Goal: Task Accomplishment & Management: Use online tool/utility

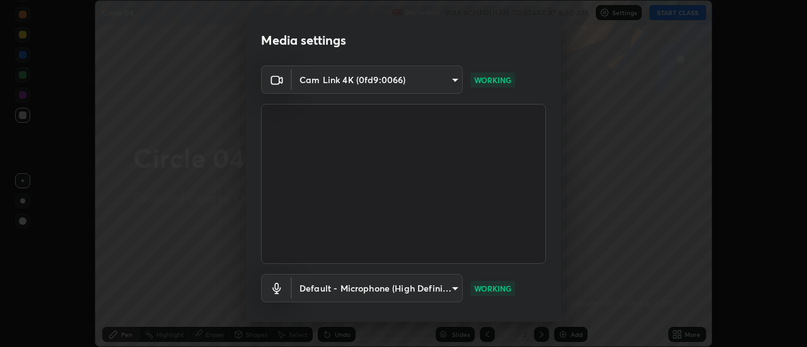
scroll to position [66, 0]
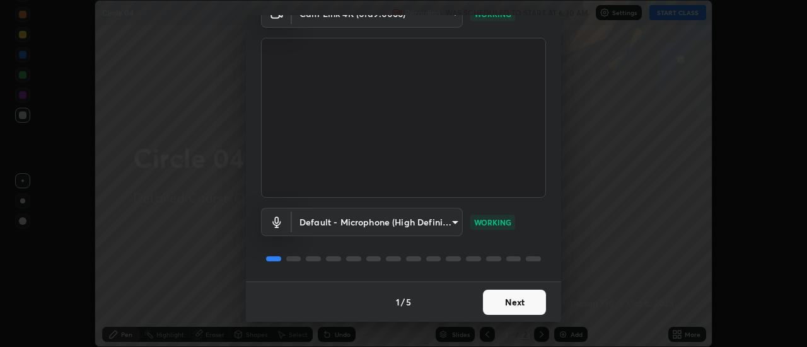
click at [523, 303] on button "Next" at bounding box center [514, 302] width 63 height 25
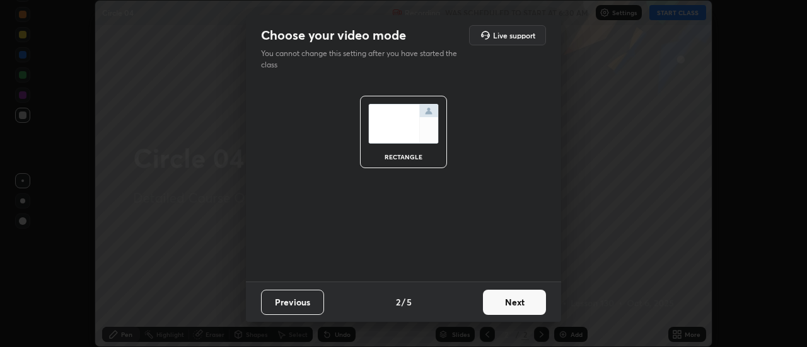
scroll to position [0, 0]
click at [526, 302] on button "Next" at bounding box center [514, 302] width 63 height 25
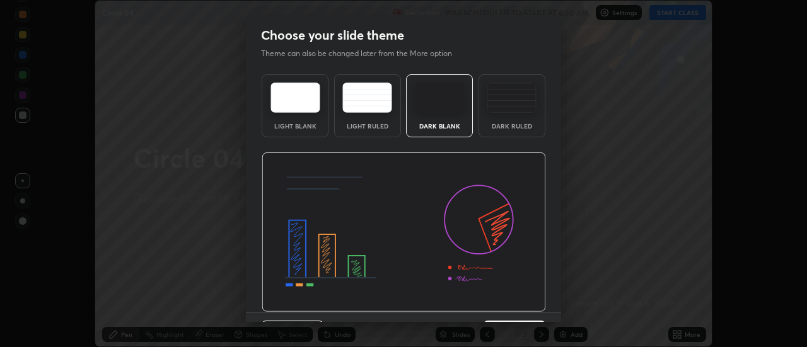
scroll to position [31, 0]
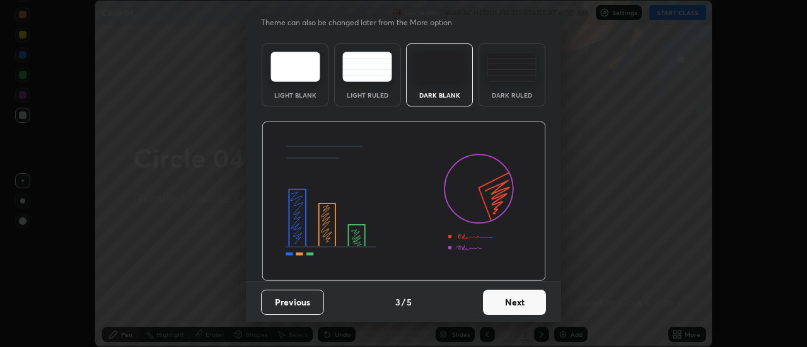
click at [528, 298] on button "Next" at bounding box center [514, 302] width 63 height 25
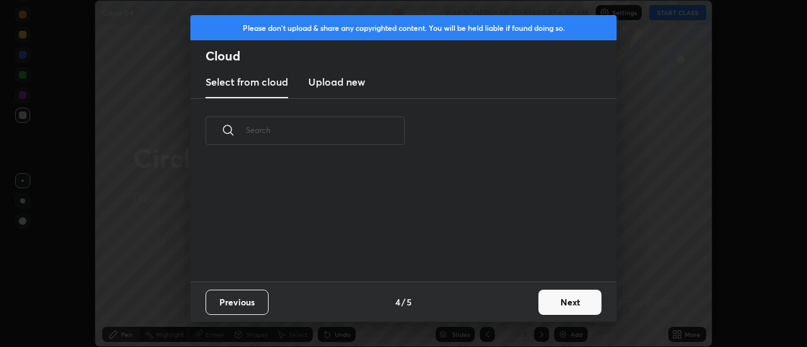
scroll to position [0, 0]
click at [557, 301] on button "Next" at bounding box center [569, 302] width 63 height 25
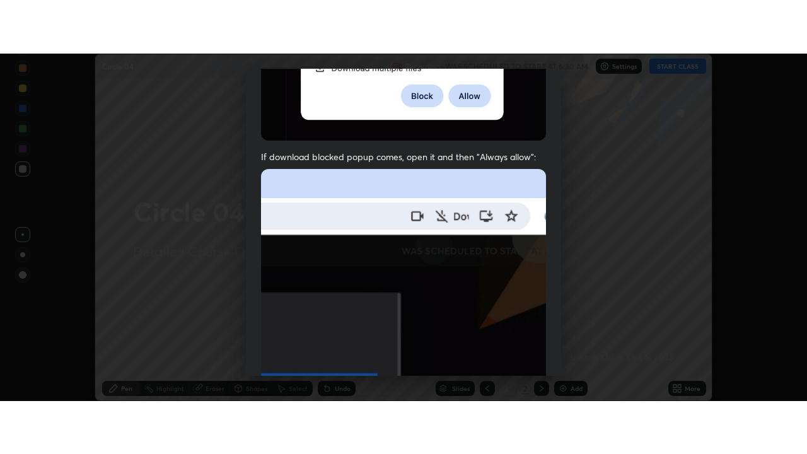
scroll to position [323, 0]
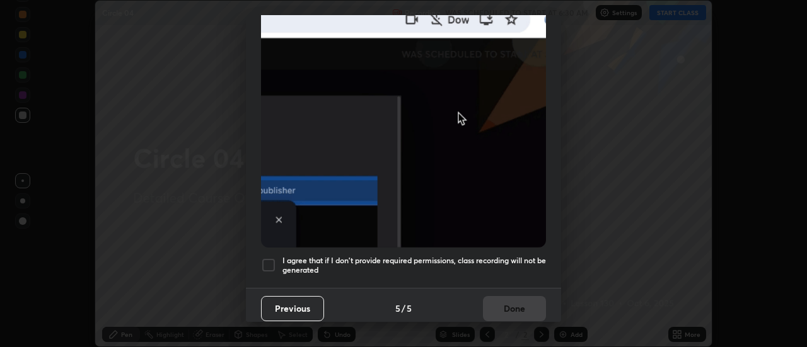
click at [270, 258] on div at bounding box center [268, 265] width 15 height 15
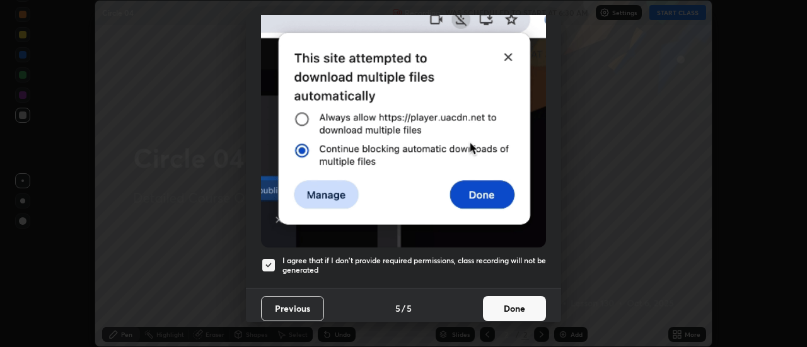
click at [498, 301] on button "Done" at bounding box center [514, 308] width 63 height 25
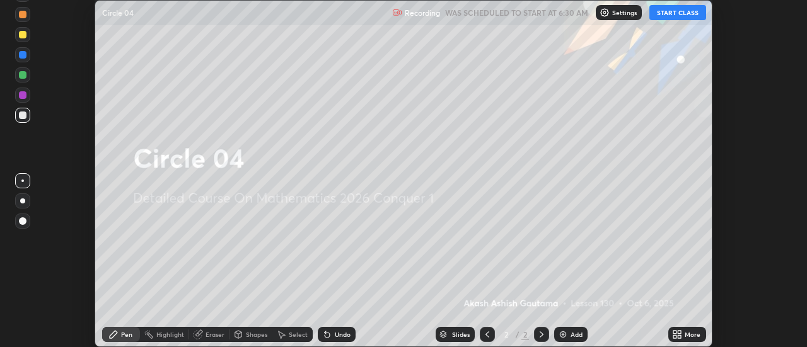
click at [672, 13] on button "START CLASS" at bounding box center [677, 12] width 57 height 15
click at [680, 332] on icon at bounding box center [679, 332] width 3 height 3
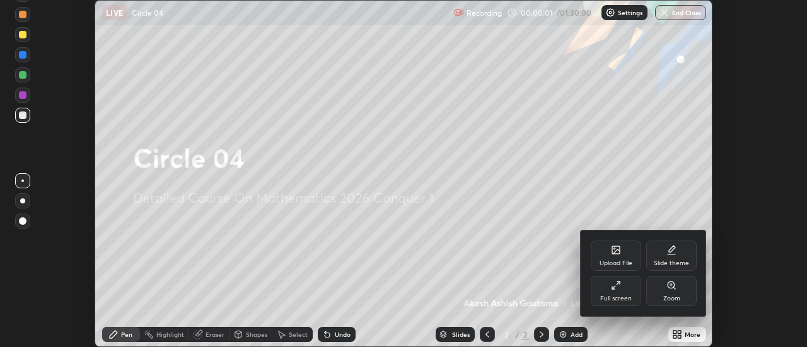
click at [631, 287] on div "Full screen" at bounding box center [616, 291] width 50 height 30
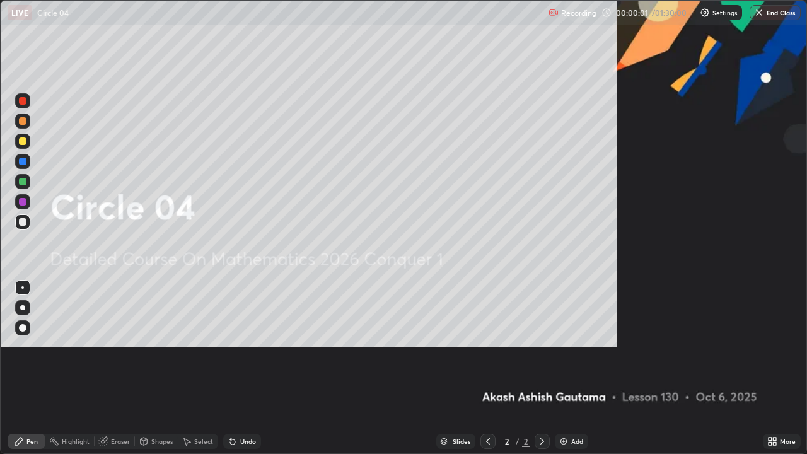
scroll to position [454, 807]
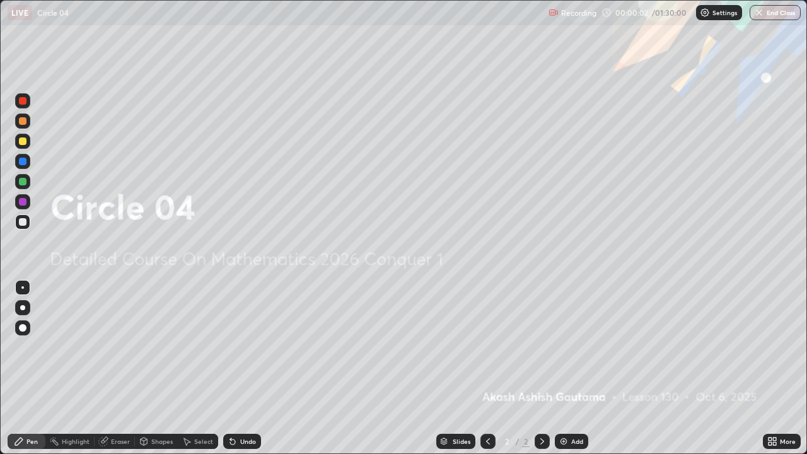
click at [572, 347] on div "Add" at bounding box center [577, 441] width 12 height 6
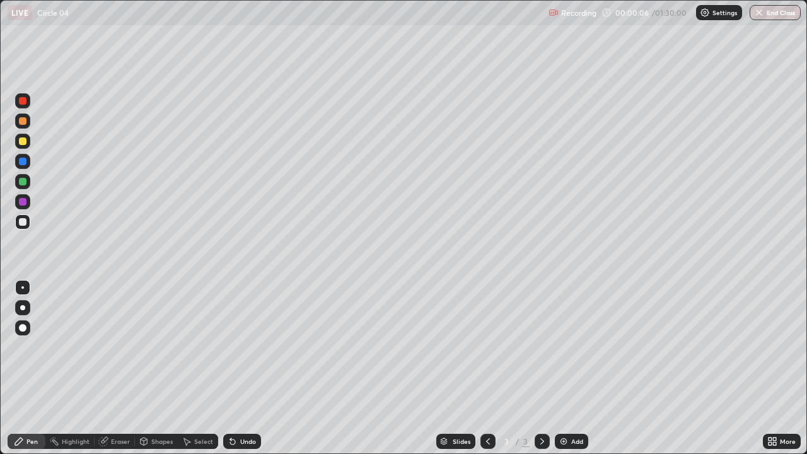
click at [24, 309] on div at bounding box center [22, 307] width 5 height 5
click at [111, 347] on div "Eraser" at bounding box center [120, 441] width 19 height 6
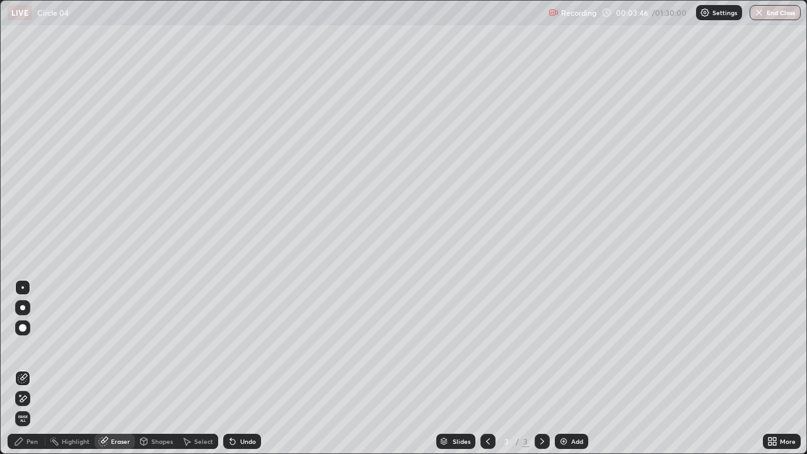
click at [26, 347] on icon at bounding box center [23, 398] width 10 height 11
click at [34, 347] on div "Pen" at bounding box center [31, 441] width 11 height 6
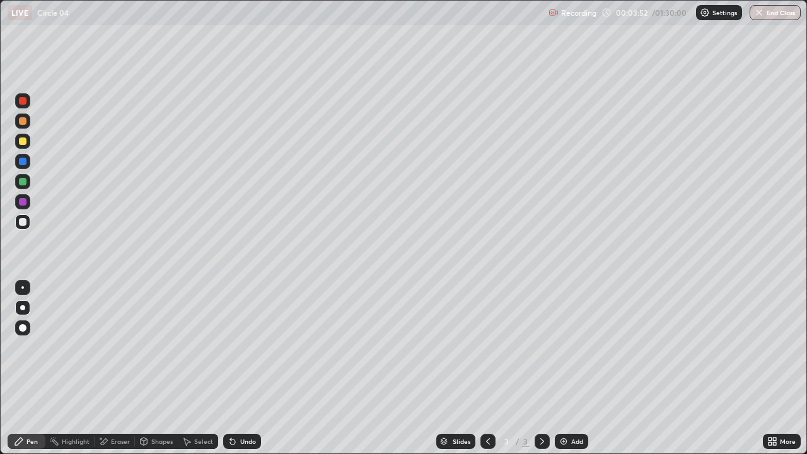
click at [236, 347] on div "Undo" at bounding box center [242, 441] width 38 height 15
click at [232, 347] on icon at bounding box center [233, 441] width 10 height 10
click at [242, 347] on div "Undo" at bounding box center [248, 441] width 16 height 6
click at [243, 347] on div "Undo" at bounding box center [248, 441] width 16 height 6
click at [240, 347] on div "Undo" at bounding box center [248, 441] width 16 height 6
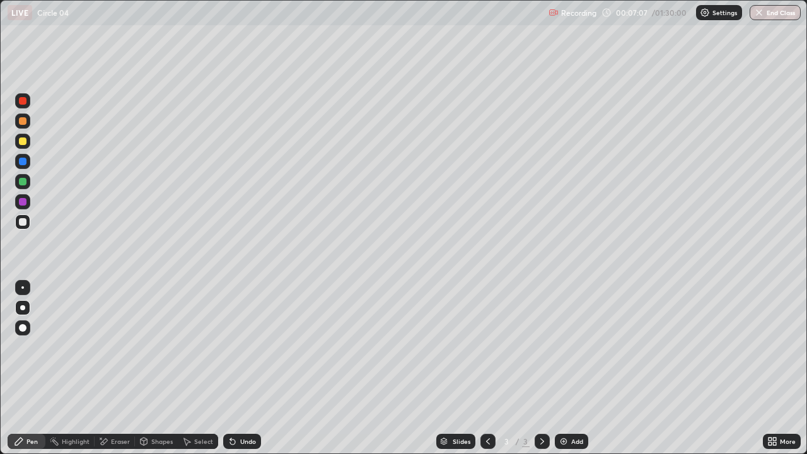
click at [241, 347] on div "Undo" at bounding box center [248, 441] width 16 height 6
click at [241, 347] on div "Undo" at bounding box center [242, 441] width 38 height 15
click at [243, 347] on div "Undo" at bounding box center [248, 441] width 16 height 6
click at [244, 347] on div "Undo" at bounding box center [248, 441] width 16 height 6
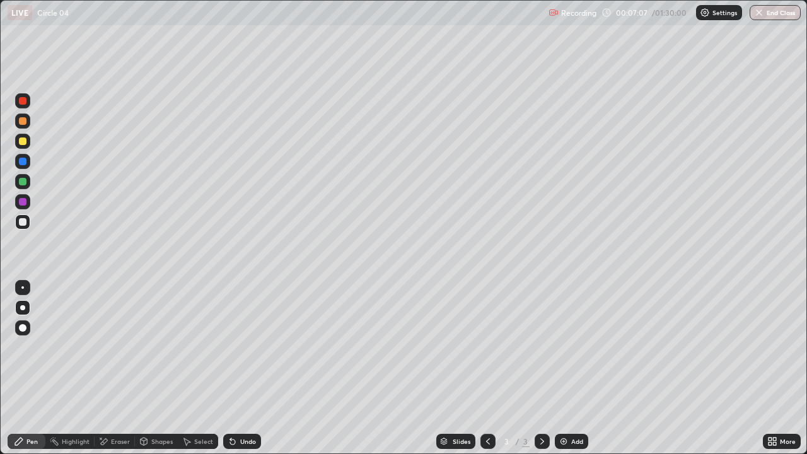
click at [244, 347] on div "Undo" at bounding box center [242, 441] width 38 height 15
click at [250, 347] on div "Undo" at bounding box center [242, 441] width 38 height 15
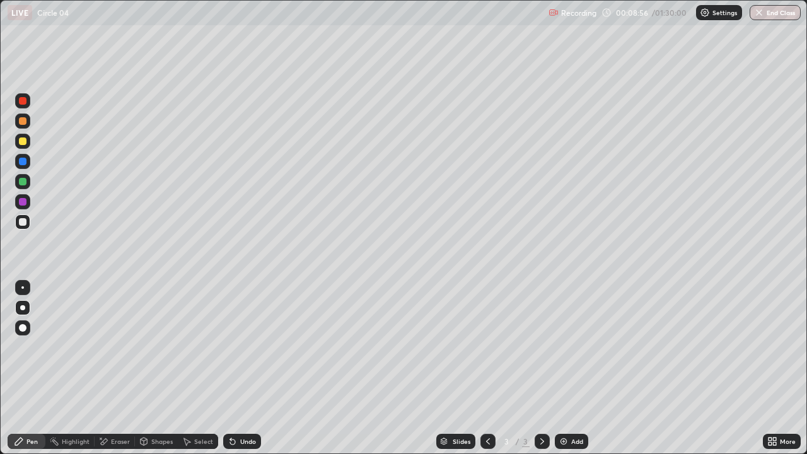
click at [249, 347] on div "Undo" at bounding box center [242, 441] width 38 height 15
click at [248, 347] on div "Undo" at bounding box center [239, 441] width 43 height 25
click at [247, 347] on div "Undo" at bounding box center [239, 441] width 43 height 25
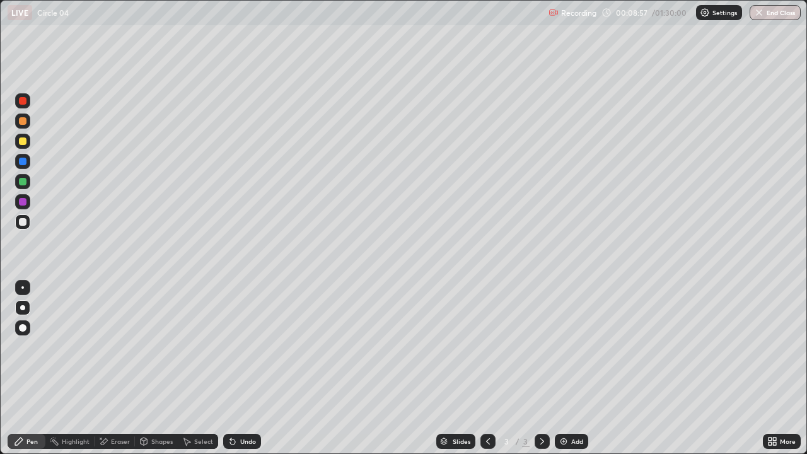
click at [248, 347] on div "Undo" at bounding box center [239, 441] width 43 height 25
click at [581, 347] on div "Add" at bounding box center [577, 441] width 12 height 6
click at [231, 347] on icon at bounding box center [232, 441] width 5 height 5
click at [237, 347] on div "Undo" at bounding box center [242, 441] width 38 height 15
click at [235, 347] on div "Undo" at bounding box center [242, 441] width 38 height 15
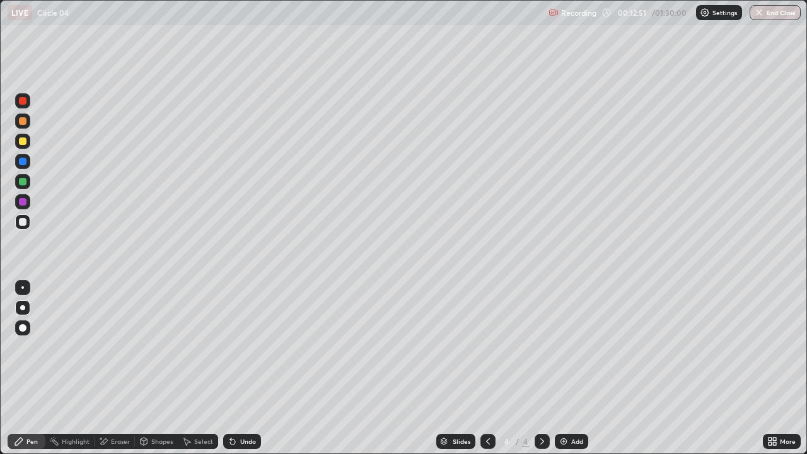
click at [234, 347] on div "Undo" at bounding box center [242, 441] width 38 height 15
click at [231, 347] on div "Undo" at bounding box center [242, 441] width 38 height 15
click at [233, 347] on div "Undo" at bounding box center [242, 441] width 38 height 15
click at [235, 347] on div "Undo" at bounding box center [242, 441] width 38 height 15
click at [244, 347] on div "Undo" at bounding box center [248, 441] width 16 height 6
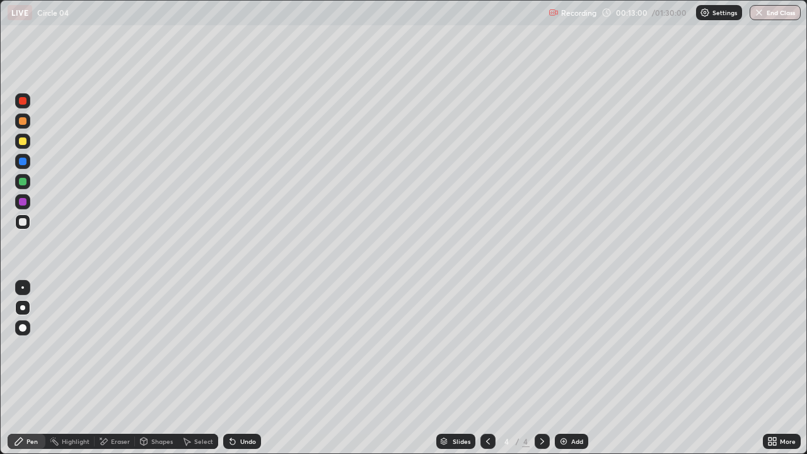
click at [245, 347] on div "Undo" at bounding box center [248, 441] width 16 height 6
click at [240, 347] on div "Undo" at bounding box center [242, 441] width 38 height 15
click at [241, 347] on div "Undo" at bounding box center [242, 441] width 38 height 15
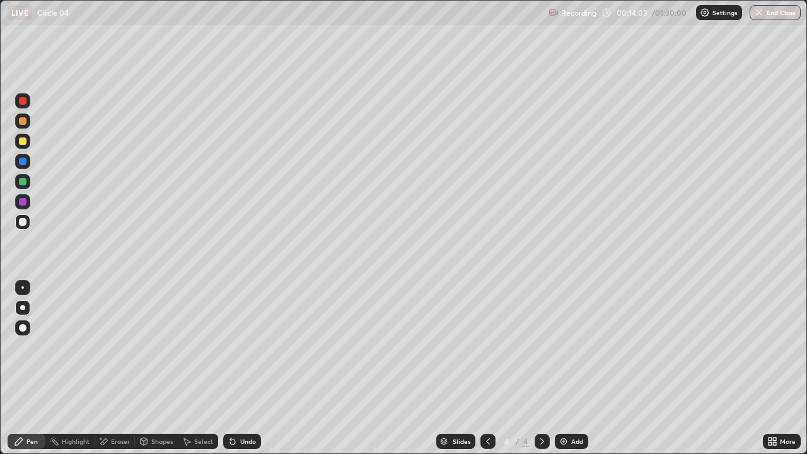
click at [242, 347] on div "Undo" at bounding box center [242, 441] width 38 height 15
click at [241, 347] on div "Undo" at bounding box center [242, 441] width 38 height 15
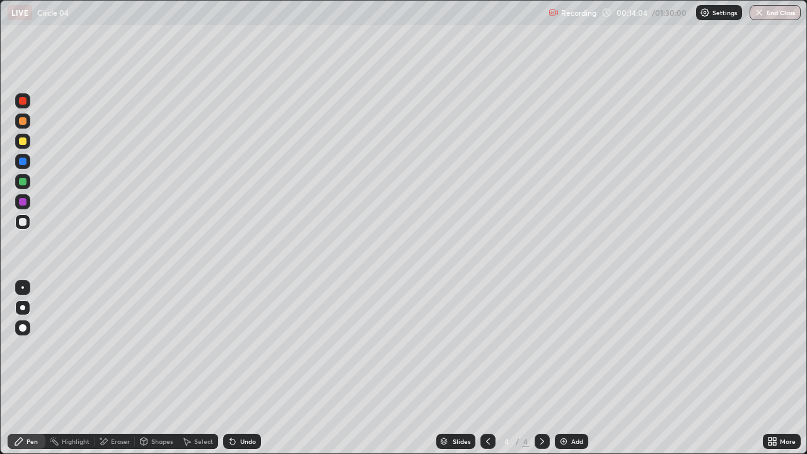
click at [242, 347] on div "Undo" at bounding box center [242, 441] width 38 height 15
click at [243, 347] on div "Undo" at bounding box center [242, 441] width 38 height 15
click at [242, 347] on div "Undo" at bounding box center [242, 441] width 38 height 15
click at [243, 347] on div "Undo" at bounding box center [242, 441] width 38 height 15
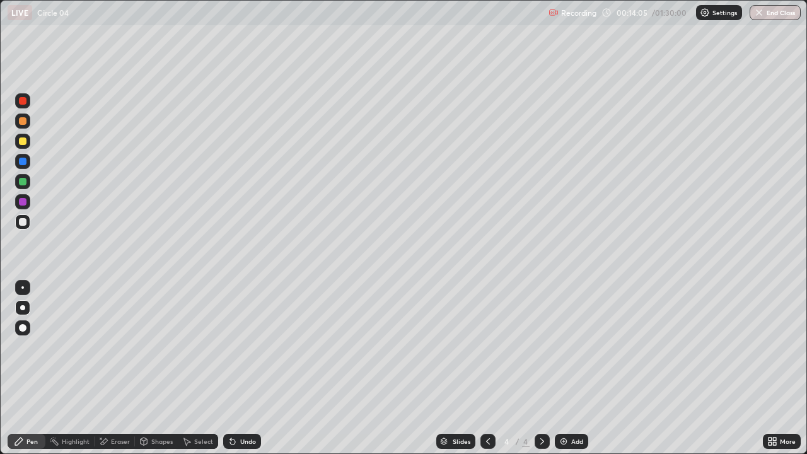
click at [243, 347] on div "Undo" at bounding box center [242, 441] width 38 height 15
click at [242, 347] on div "Undo" at bounding box center [242, 441] width 38 height 15
click at [242, 347] on div "Undo" at bounding box center [239, 441] width 43 height 25
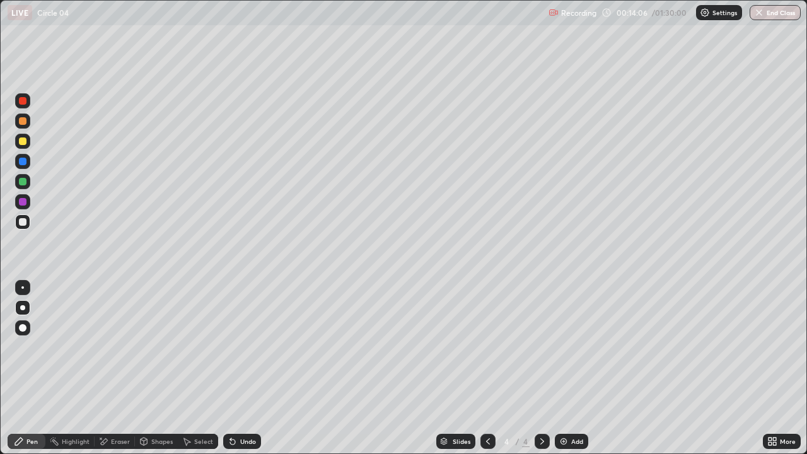
click at [242, 347] on div "Undo" at bounding box center [239, 441] width 43 height 25
click at [231, 347] on icon at bounding box center [232, 441] width 5 height 5
click at [492, 347] on div at bounding box center [487, 441] width 15 height 25
click at [540, 347] on icon at bounding box center [542, 441] width 4 height 6
click at [243, 347] on div "Undo" at bounding box center [242, 441] width 38 height 15
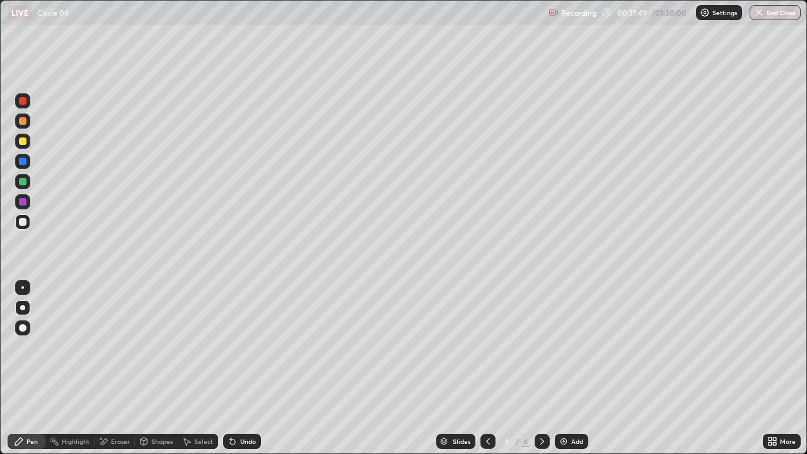
click at [247, 347] on div "Undo" at bounding box center [242, 441] width 38 height 15
click at [248, 347] on div "Undo" at bounding box center [242, 441] width 38 height 15
click at [251, 347] on div "Undo" at bounding box center [242, 441] width 38 height 15
click at [250, 347] on div "Undo" at bounding box center [242, 441] width 38 height 15
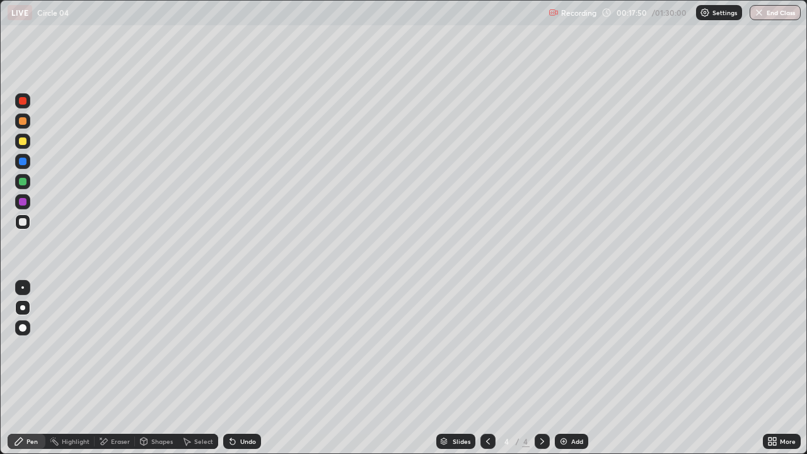
click at [250, 347] on div "Undo" at bounding box center [239, 441] width 43 height 25
click at [243, 347] on div "Undo" at bounding box center [248, 441] width 16 height 6
click at [240, 347] on div "Undo" at bounding box center [248, 441] width 16 height 6
click at [242, 347] on div "Undo" at bounding box center [248, 441] width 16 height 6
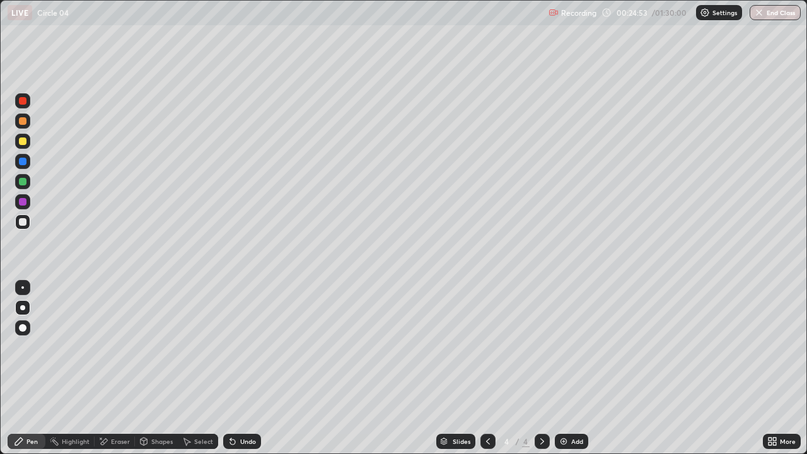
click at [584, 347] on div "Add" at bounding box center [571, 441] width 33 height 15
click at [235, 347] on icon at bounding box center [233, 441] width 10 height 10
click at [233, 347] on icon at bounding box center [232, 441] width 5 height 5
click at [235, 347] on icon at bounding box center [233, 441] width 10 height 10
click at [236, 347] on icon at bounding box center [233, 441] width 10 height 10
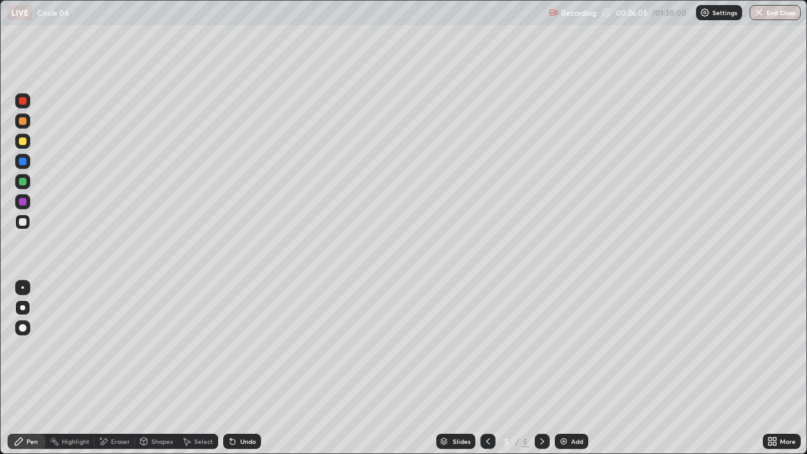
click at [235, 347] on icon at bounding box center [233, 441] width 10 height 10
click at [230, 347] on icon at bounding box center [230, 438] width 1 height 1
click at [236, 347] on icon at bounding box center [233, 441] width 10 height 10
click at [486, 347] on icon at bounding box center [488, 441] width 10 height 10
click at [487, 347] on icon at bounding box center [488, 441] width 10 height 10
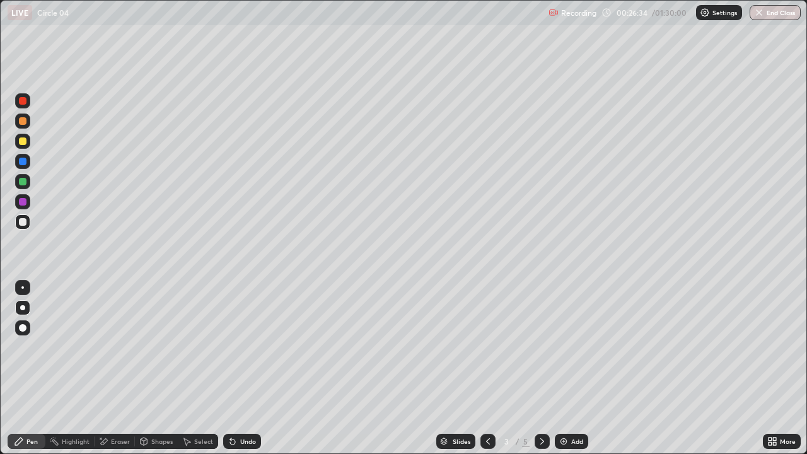
click at [541, 347] on icon at bounding box center [542, 441] width 10 height 10
click at [542, 347] on icon at bounding box center [542, 441] width 4 height 6
click at [547, 347] on div at bounding box center [542, 441] width 15 height 15
click at [491, 347] on icon at bounding box center [488, 441] width 10 height 10
click at [489, 347] on div at bounding box center [487, 441] width 15 height 25
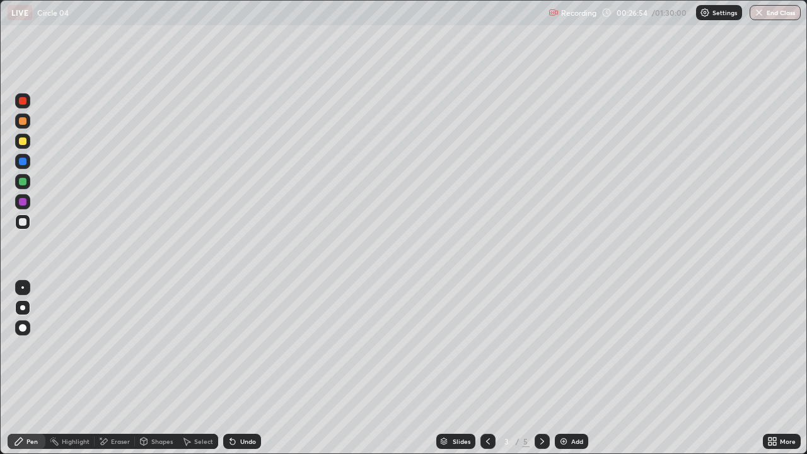
click at [540, 347] on icon at bounding box center [542, 441] width 4 height 6
click at [540, 347] on icon at bounding box center [542, 441] width 10 height 10
click at [240, 347] on div "Undo" at bounding box center [242, 441] width 38 height 15
click at [117, 347] on div "Eraser" at bounding box center [120, 441] width 19 height 6
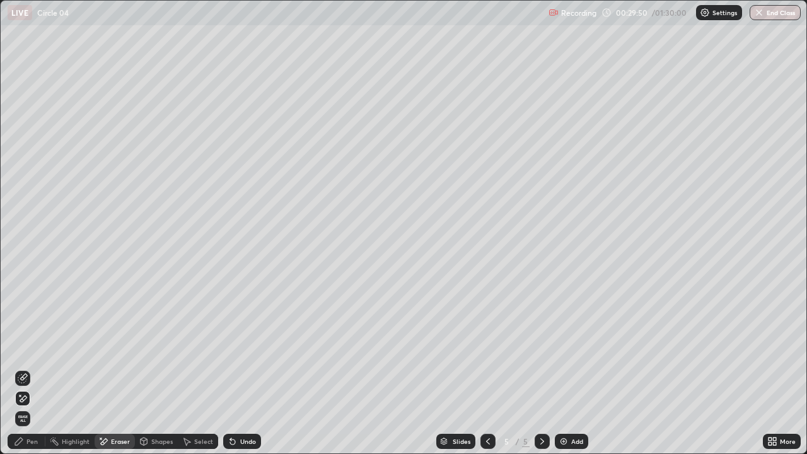
click at [487, 347] on icon at bounding box center [488, 441] width 10 height 10
click at [492, 347] on div at bounding box center [487, 441] width 15 height 15
click at [546, 347] on div at bounding box center [542, 441] width 15 height 15
click at [541, 347] on icon at bounding box center [542, 441] width 10 height 10
click at [34, 347] on div "Pen" at bounding box center [31, 441] width 11 height 6
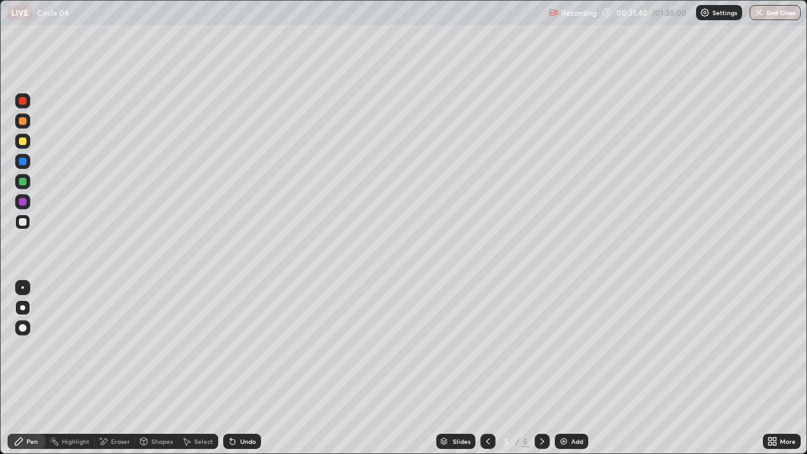
click at [113, 347] on div "Eraser" at bounding box center [120, 441] width 19 height 6
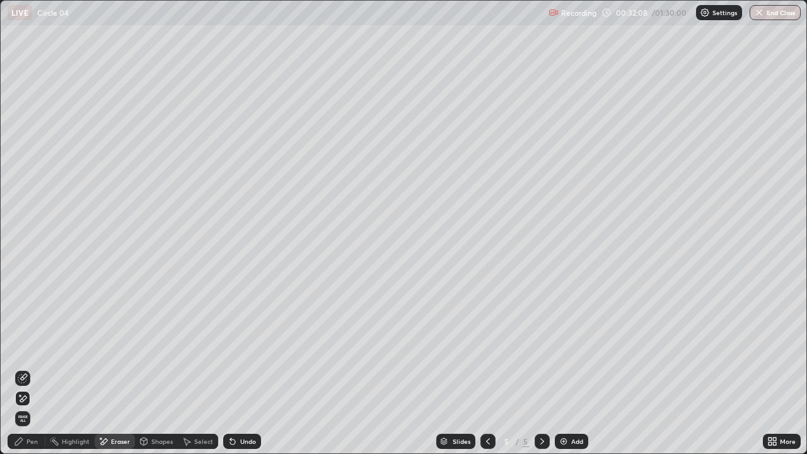
click at [32, 347] on div "Pen" at bounding box center [31, 441] width 11 height 6
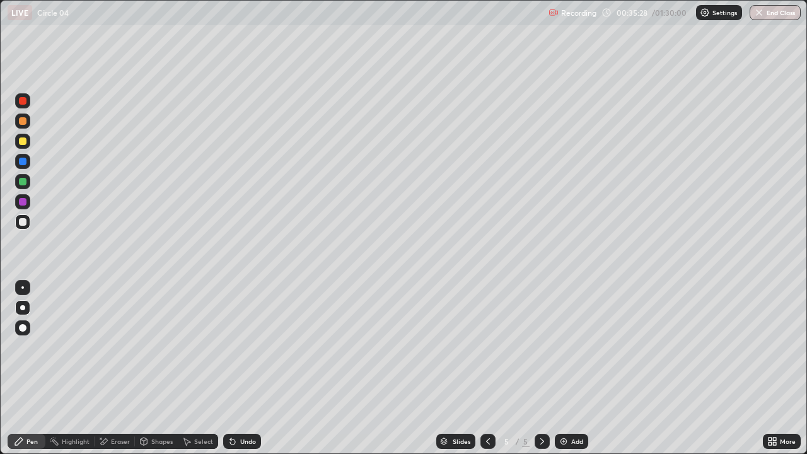
click at [240, 347] on div "Undo" at bounding box center [248, 441] width 16 height 6
click at [242, 347] on div "Undo" at bounding box center [248, 441] width 16 height 6
click at [243, 347] on div "Undo" at bounding box center [242, 441] width 38 height 15
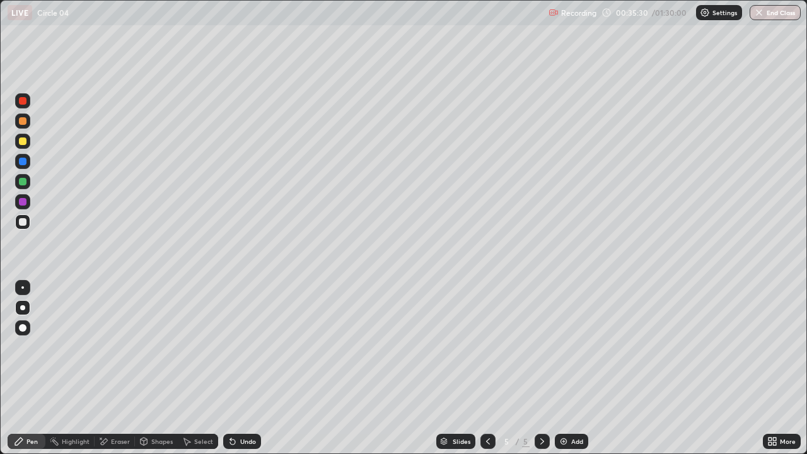
click at [244, 347] on div "Undo" at bounding box center [248, 441] width 16 height 6
click at [245, 347] on div "Undo" at bounding box center [248, 441] width 16 height 6
click at [569, 347] on div "Add" at bounding box center [571, 441] width 33 height 15
click at [24, 142] on div at bounding box center [23, 141] width 8 height 8
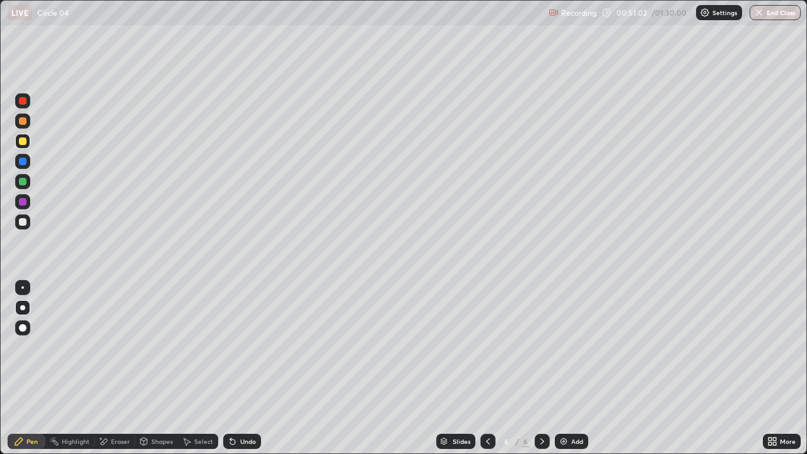
click at [28, 183] on div at bounding box center [22, 181] width 15 height 15
click at [23, 222] on div at bounding box center [23, 222] width 8 height 8
click at [23, 141] on div at bounding box center [23, 141] width 8 height 8
click at [28, 182] on div at bounding box center [22, 181] width 15 height 15
click at [28, 142] on div at bounding box center [22, 141] width 15 height 15
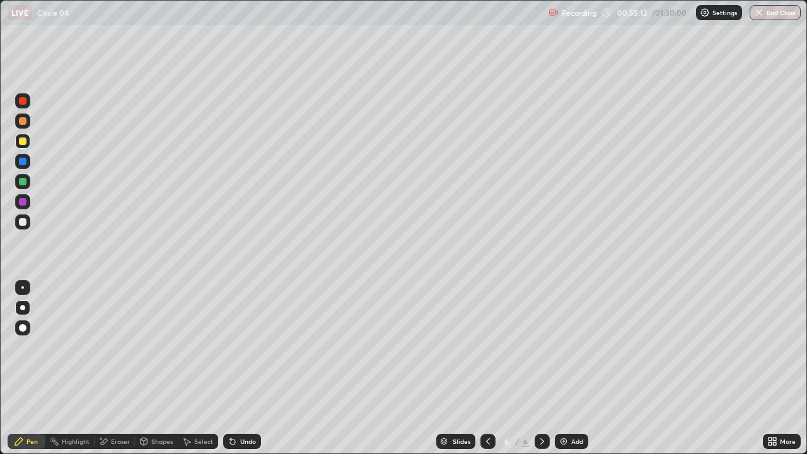
click at [26, 223] on div at bounding box center [23, 222] width 8 height 8
click at [30, 182] on div at bounding box center [22, 181] width 15 height 15
click at [23, 121] on div at bounding box center [23, 121] width 8 height 8
click at [25, 221] on div at bounding box center [23, 222] width 8 height 8
click at [241, 347] on div "Undo" at bounding box center [248, 441] width 16 height 6
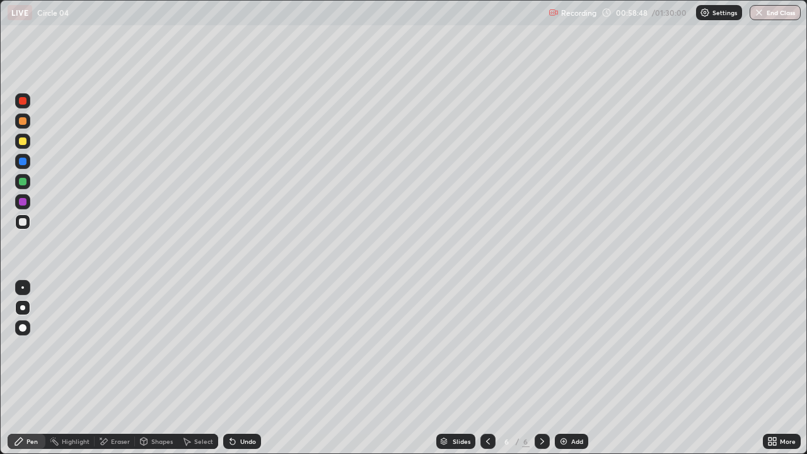
click at [240, 347] on div "Undo" at bounding box center [242, 441] width 38 height 15
click at [239, 347] on div "Undo" at bounding box center [242, 441] width 38 height 15
click at [247, 347] on div "Undo" at bounding box center [248, 441] width 16 height 6
click at [23, 141] on div at bounding box center [23, 141] width 8 height 8
click at [28, 223] on div at bounding box center [22, 221] width 15 height 15
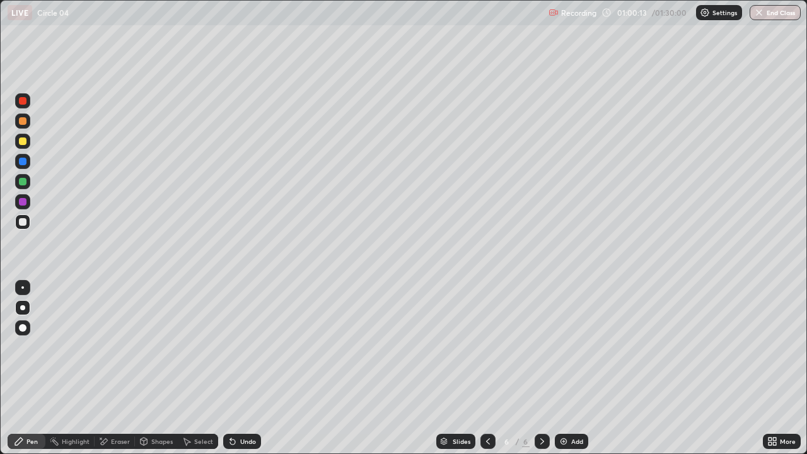
click at [23, 141] on div at bounding box center [23, 141] width 8 height 8
click at [248, 347] on div "Undo" at bounding box center [248, 441] width 16 height 6
click at [240, 347] on div "Undo" at bounding box center [248, 441] width 16 height 6
click at [579, 347] on div "Add" at bounding box center [577, 441] width 12 height 6
click at [230, 347] on icon at bounding box center [230, 438] width 1 height 1
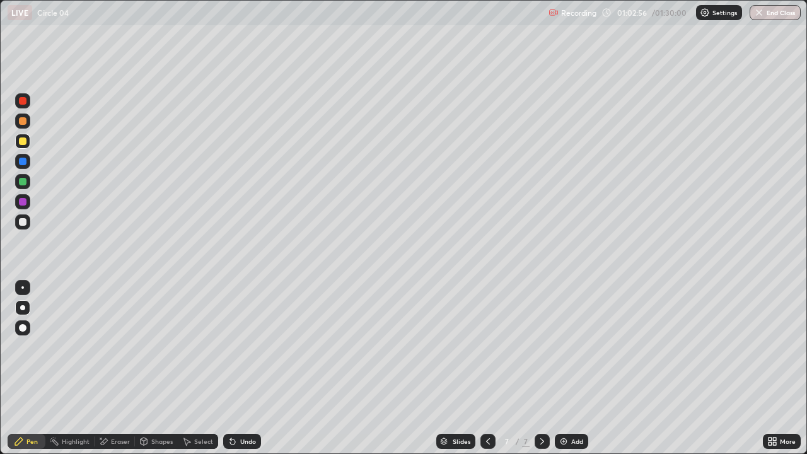
click at [230, 347] on icon at bounding box center [230, 438] width 1 height 1
click at [236, 347] on div "Undo" at bounding box center [242, 441] width 38 height 15
click at [234, 347] on icon at bounding box center [233, 441] width 10 height 10
click at [233, 347] on icon at bounding box center [232, 441] width 5 height 5
click at [233, 347] on icon at bounding box center [233, 441] width 10 height 10
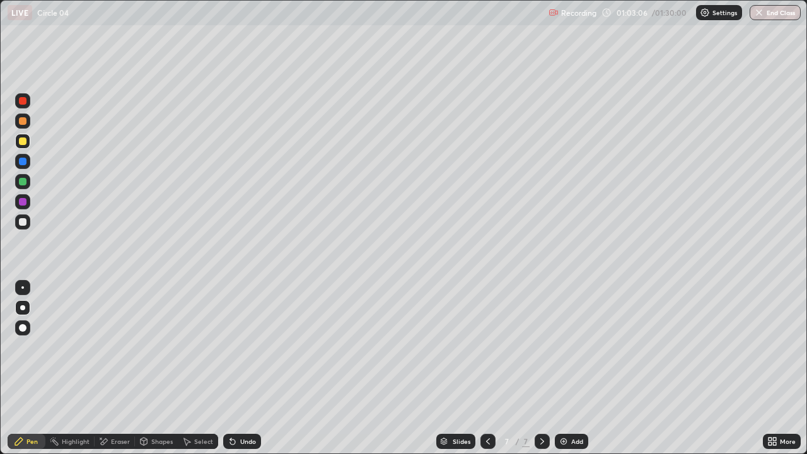
click at [233, 347] on icon at bounding box center [233, 441] width 10 height 10
click at [234, 347] on icon at bounding box center [233, 441] width 10 height 10
click at [231, 347] on icon at bounding box center [232, 441] width 5 height 5
click at [108, 347] on div "Eraser" at bounding box center [115, 441] width 40 height 15
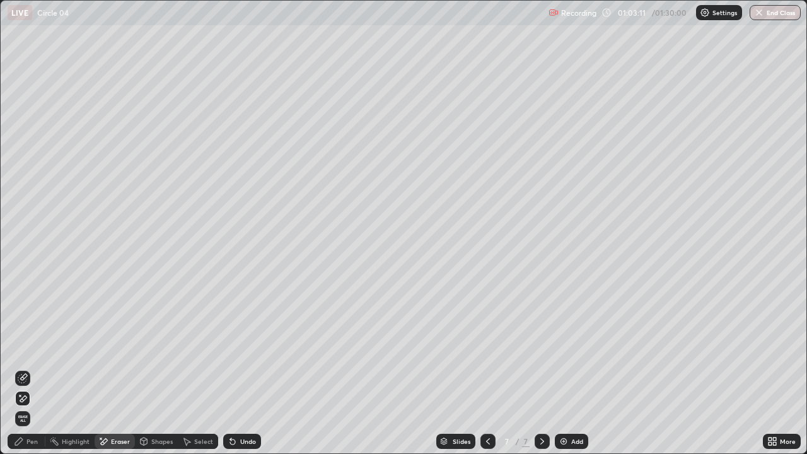
click at [31, 347] on div "Pen" at bounding box center [27, 441] width 38 height 15
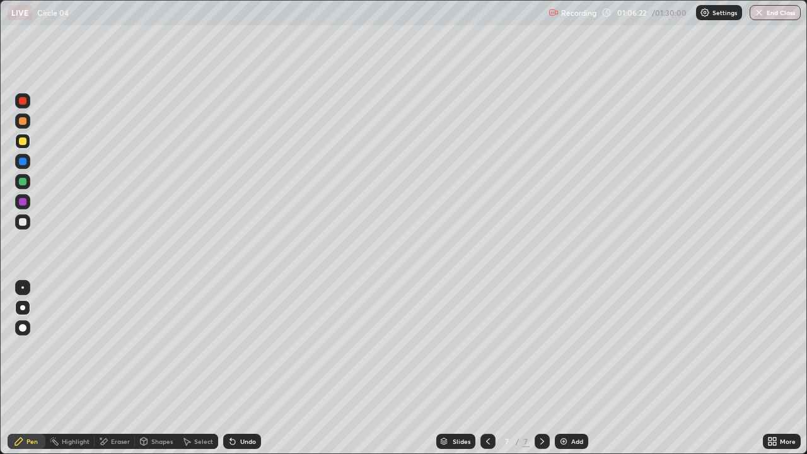
click at [487, 347] on icon at bounding box center [488, 441] width 4 height 6
click at [25, 181] on div at bounding box center [23, 182] width 8 height 8
click at [235, 347] on icon at bounding box center [233, 441] width 10 height 10
click at [231, 347] on icon at bounding box center [232, 441] width 5 height 5
click at [230, 347] on icon at bounding box center [232, 441] width 5 height 5
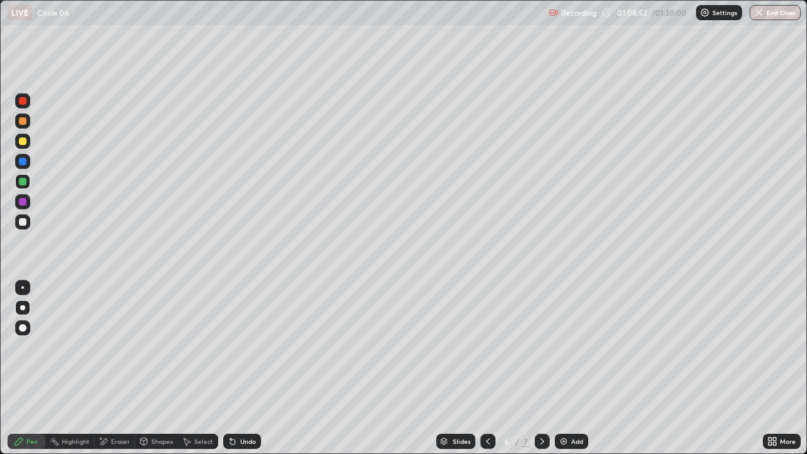
click at [231, 347] on icon at bounding box center [232, 441] width 5 height 5
click at [230, 347] on div "Undo" at bounding box center [242, 441] width 38 height 15
click at [541, 347] on icon at bounding box center [542, 441] width 10 height 10
click at [25, 141] on div at bounding box center [23, 141] width 8 height 8
click at [25, 223] on div at bounding box center [23, 222] width 8 height 8
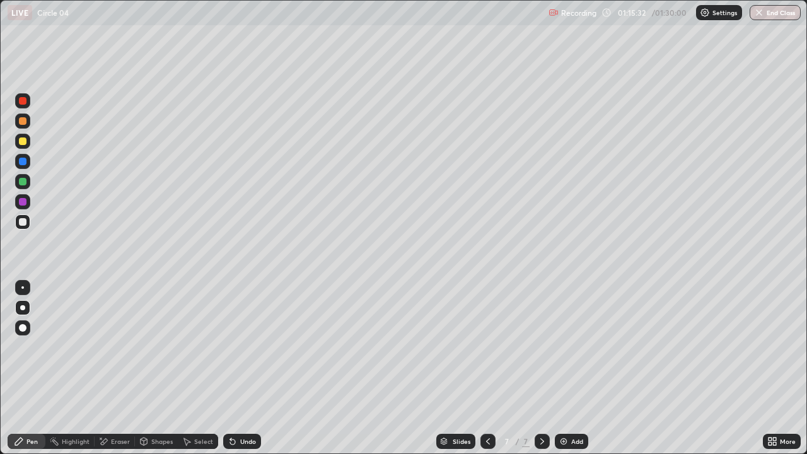
click at [574, 347] on div "Add" at bounding box center [577, 441] width 12 height 6
click at [240, 347] on div "Undo" at bounding box center [248, 441] width 16 height 6
click at [757, 15] on img "button" at bounding box center [759, 13] width 10 height 10
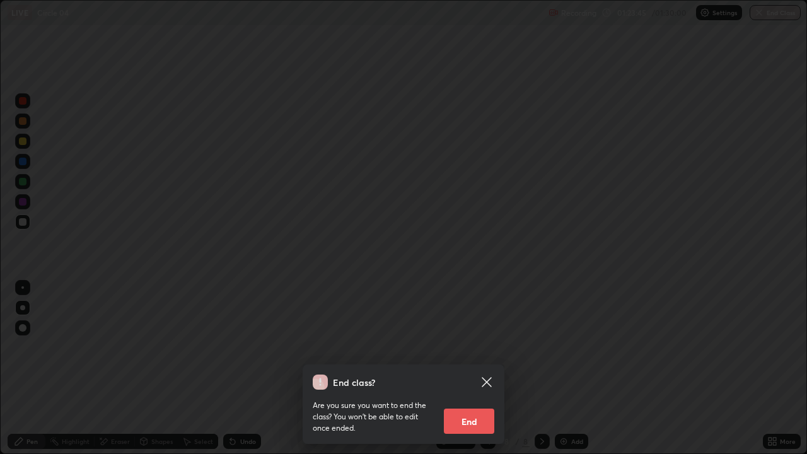
click at [461, 347] on button "End" at bounding box center [469, 421] width 50 height 25
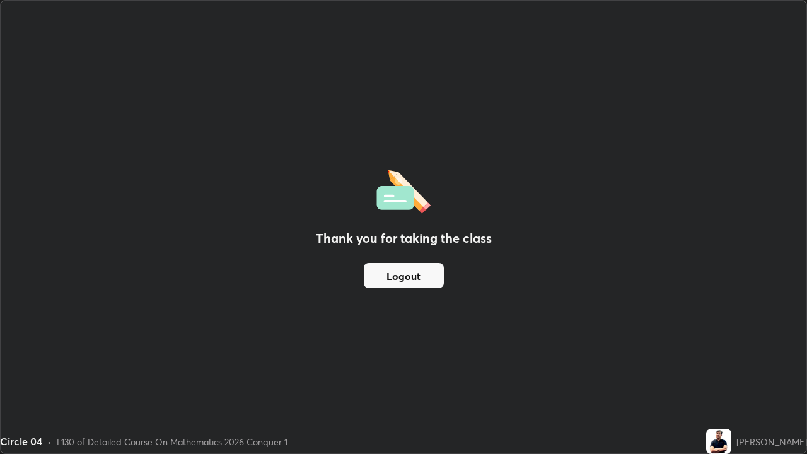
click at [419, 280] on button "Logout" at bounding box center [404, 275] width 80 height 25
